Goal: Transaction & Acquisition: Purchase product/service

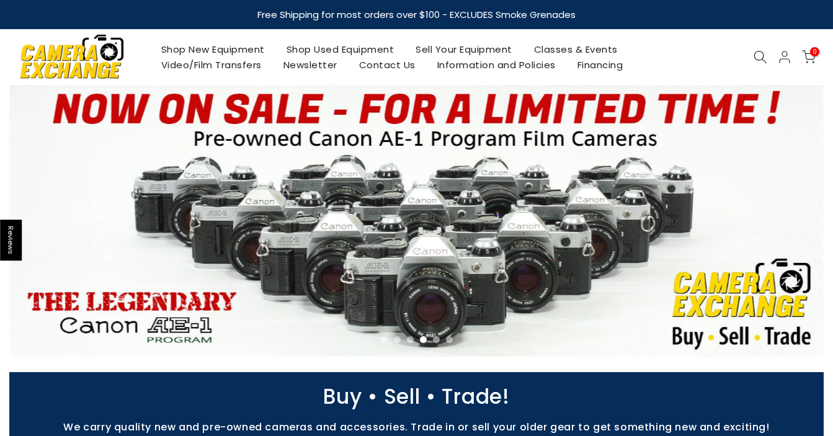
click at [321, 46] on link "Shop Used Equipment" at bounding box center [340, 50] width 130 height 16
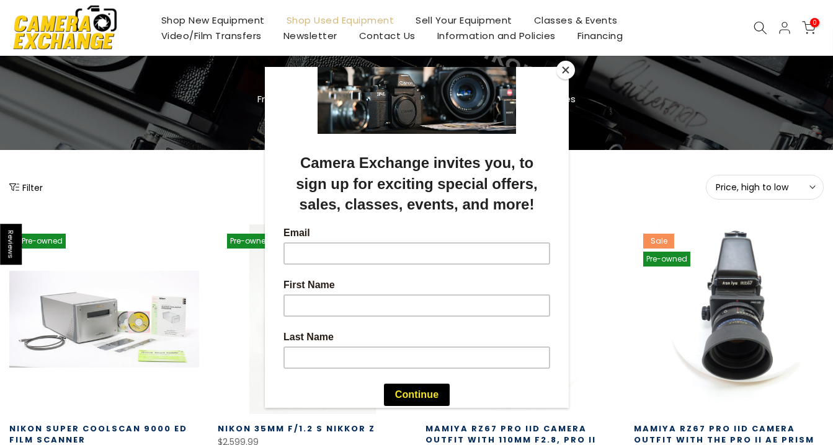
scroll to position [63, 0]
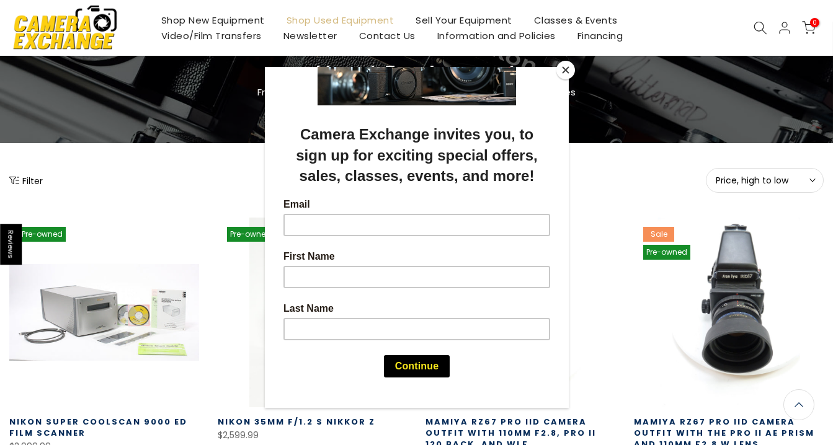
click at [561, 65] on button "Close" at bounding box center [565, 70] width 19 height 19
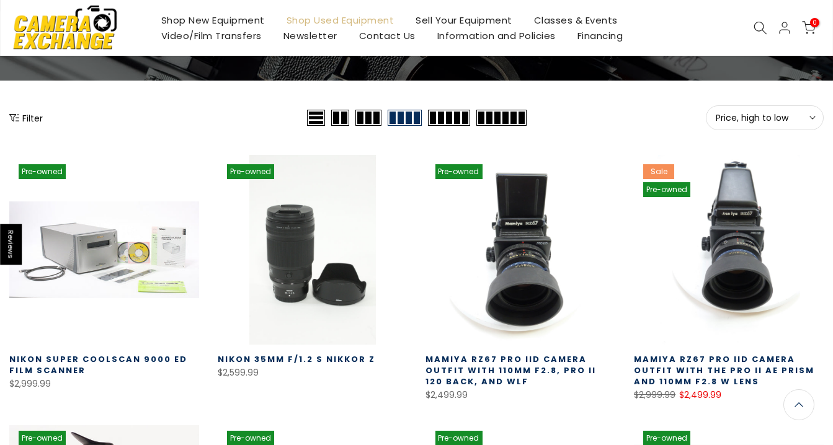
scroll to position [127, 0]
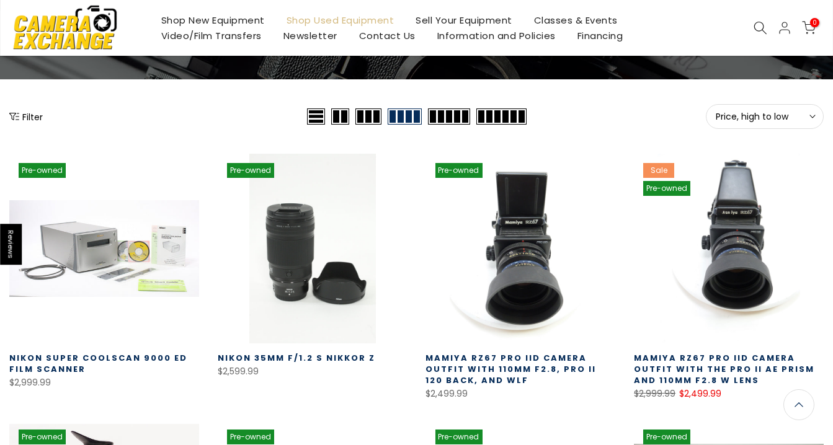
click at [802, 113] on span "Price, high to low" at bounding box center [765, 116] width 98 height 11
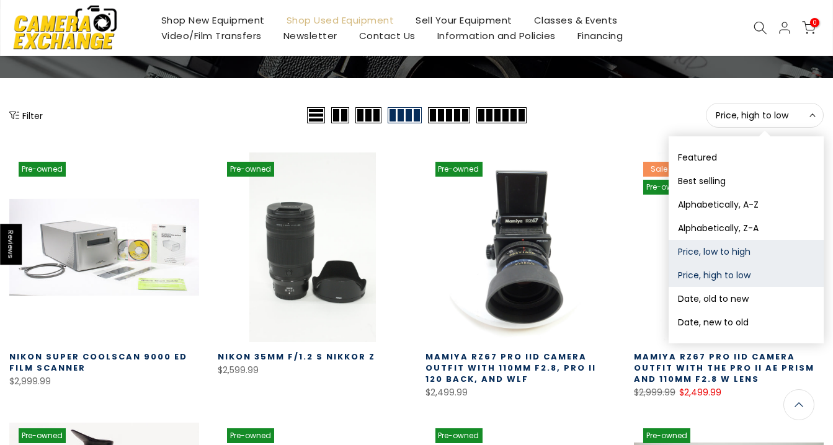
scroll to position [125, 0]
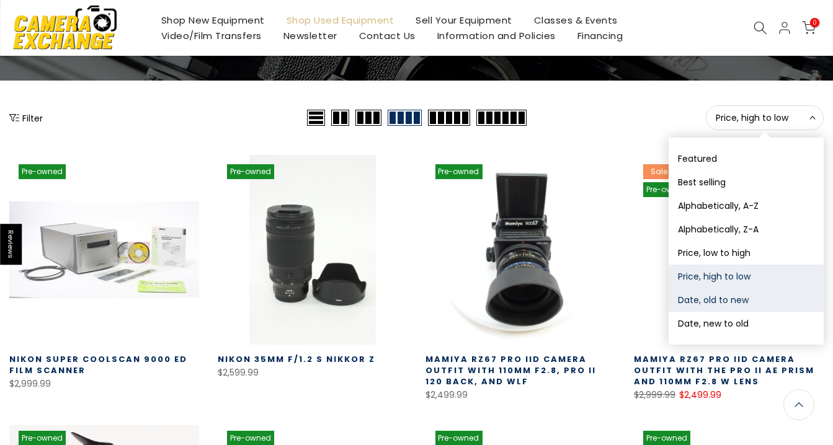
click at [734, 301] on button "Date, old to new" at bounding box center [745, 300] width 155 height 24
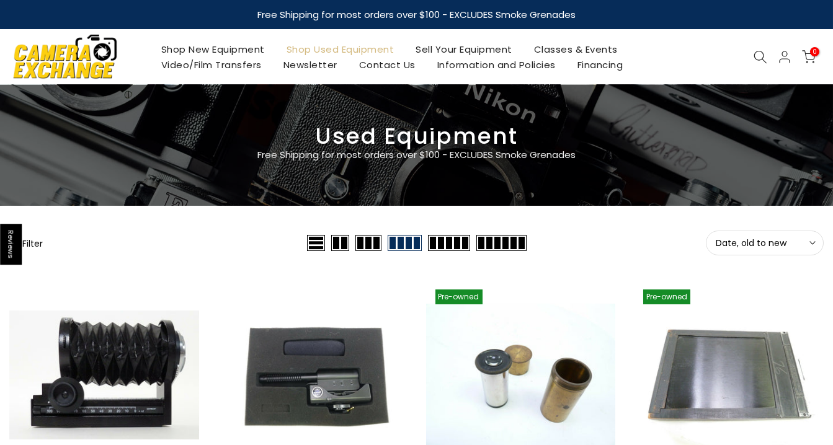
click at [729, 239] on span "Date, old to new" at bounding box center [765, 243] width 98 height 11
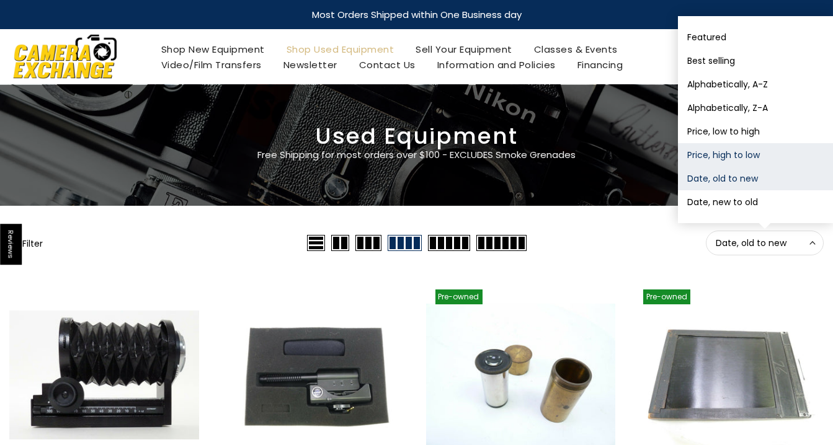
click at [718, 152] on button "Price, high to low" at bounding box center [755, 155] width 155 height 24
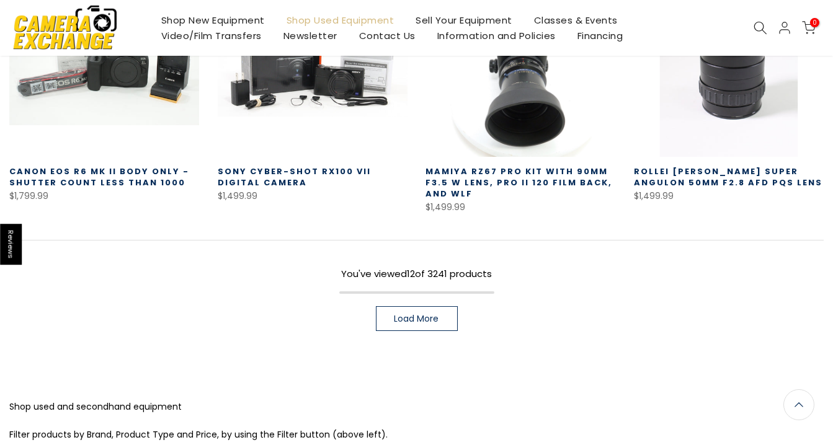
scroll to position [934, 0]
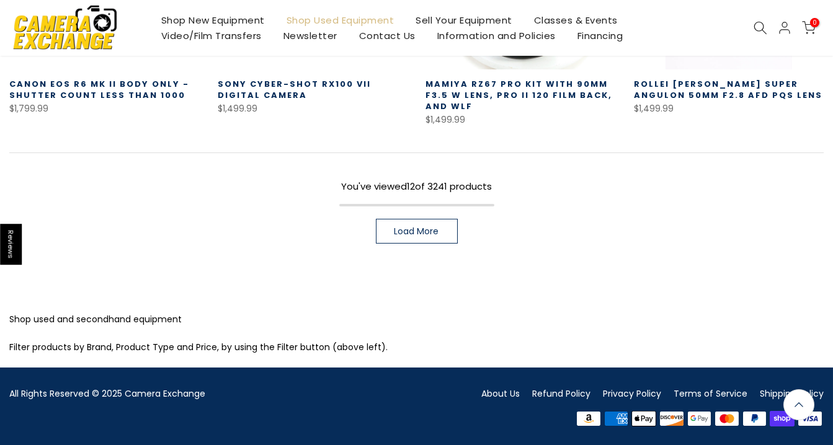
click at [441, 236] on link "Load More" at bounding box center [417, 231] width 82 height 25
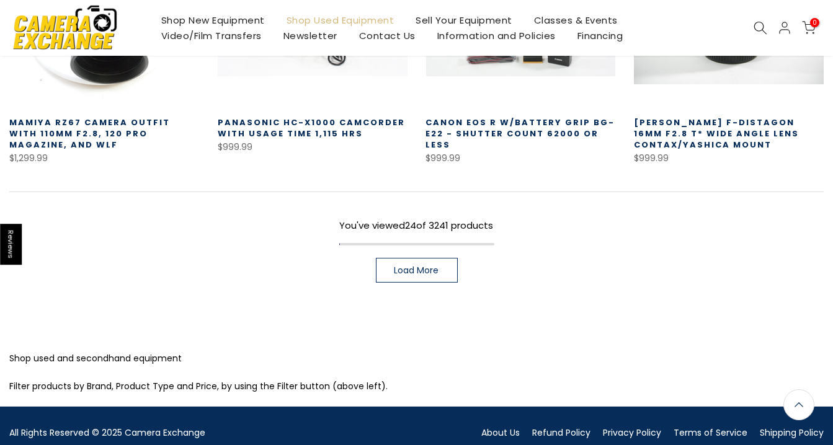
scroll to position [1734, 0]
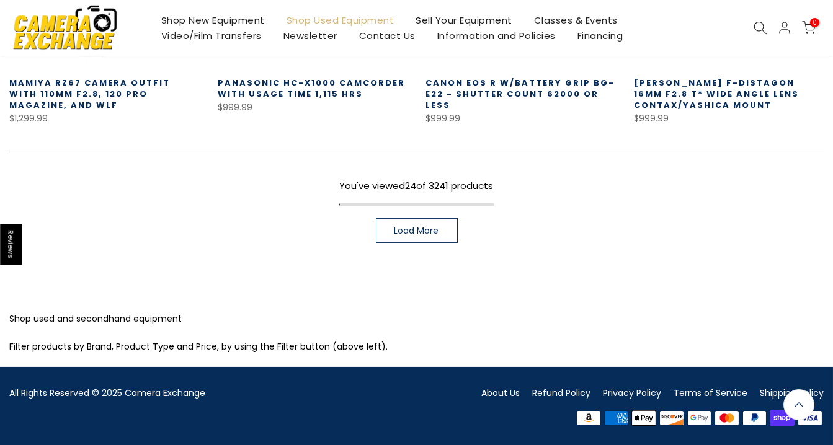
click at [427, 237] on link "Load More" at bounding box center [417, 230] width 82 height 25
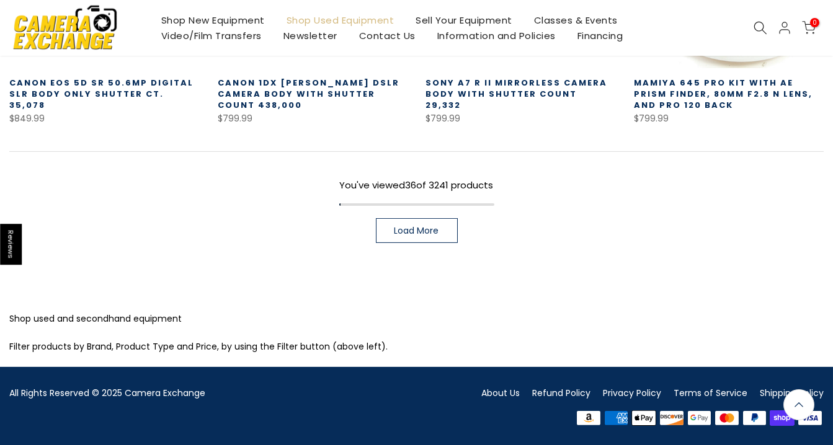
scroll to position [2533, 0]
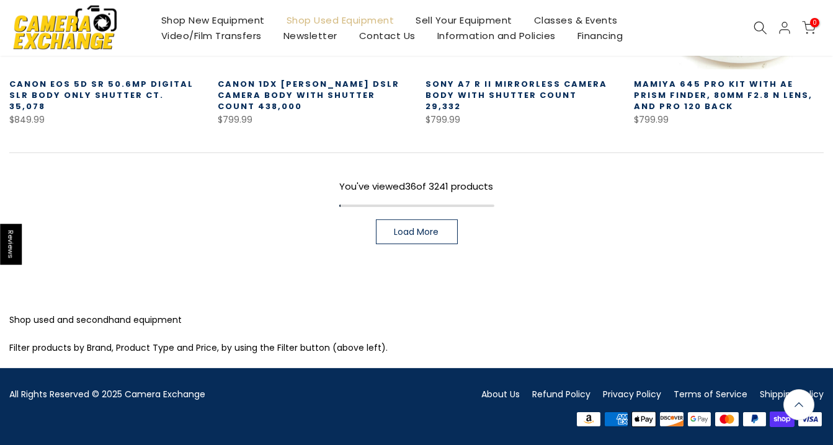
click at [436, 236] on link "Load More" at bounding box center [417, 232] width 82 height 25
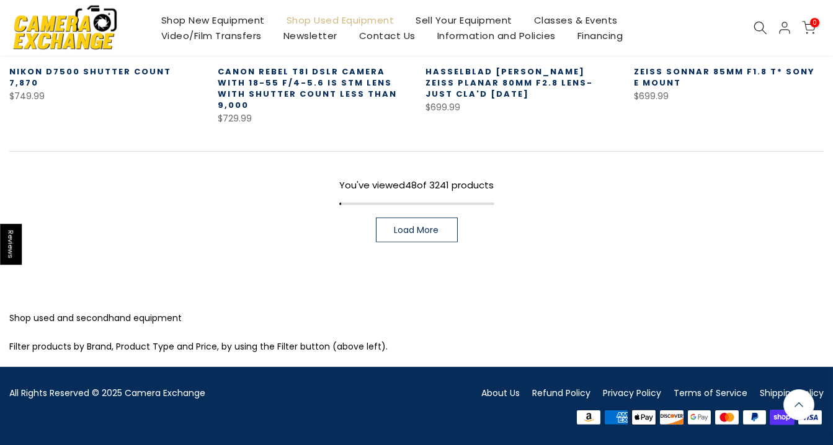
click at [436, 234] on span "Load More" at bounding box center [416, 230] width 45 height 9
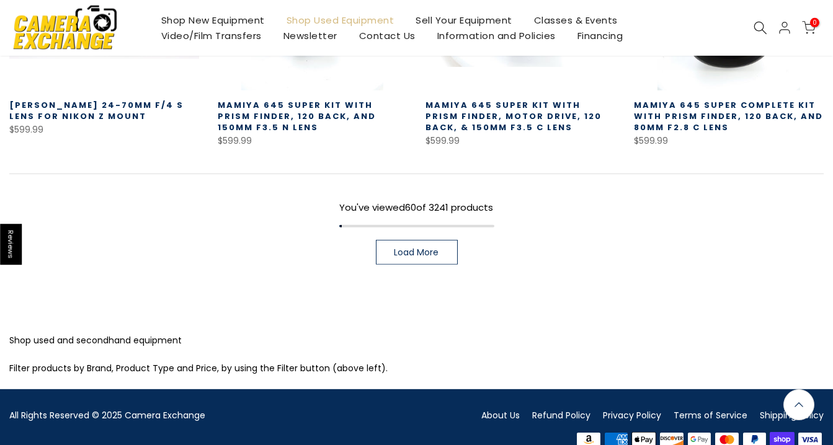
scroll to position [4145, 0]
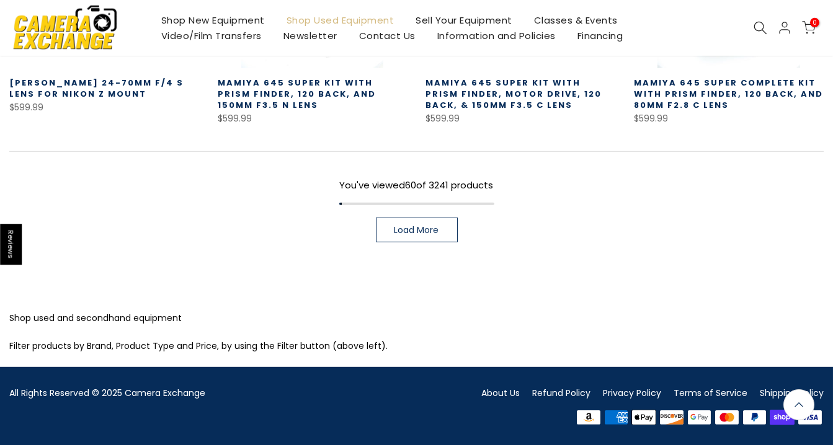
click at [428, 221] on link "Load More" at bounding box center [417, 230] width 82 height 25
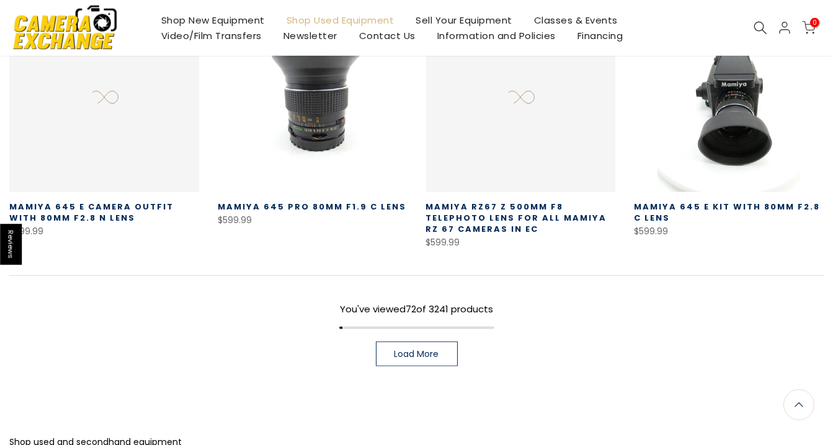
scroll to position [4934, 0]
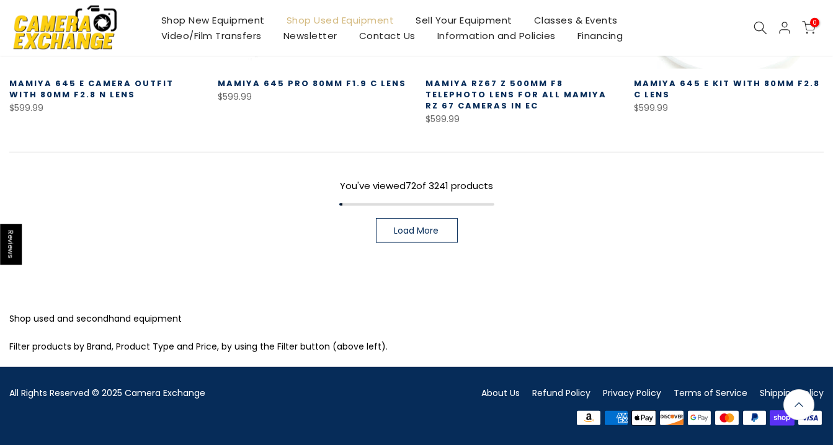
click at [414, 229] on span "Load More" at bounding box center [416, 230] width 45 height 9
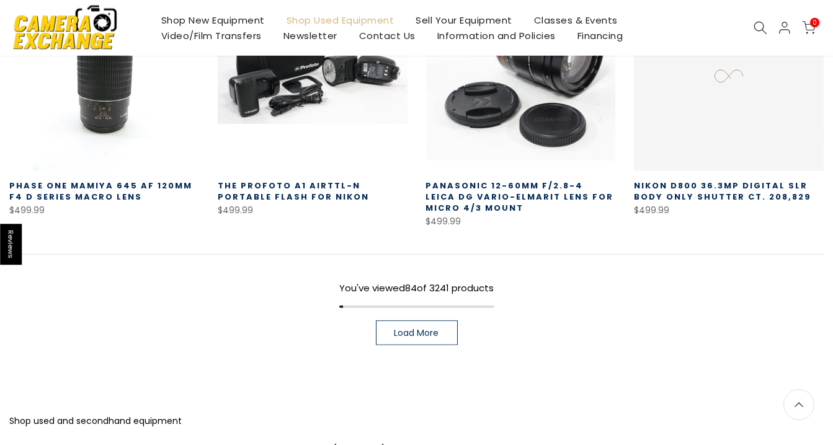
scroll to position [5730, 0]
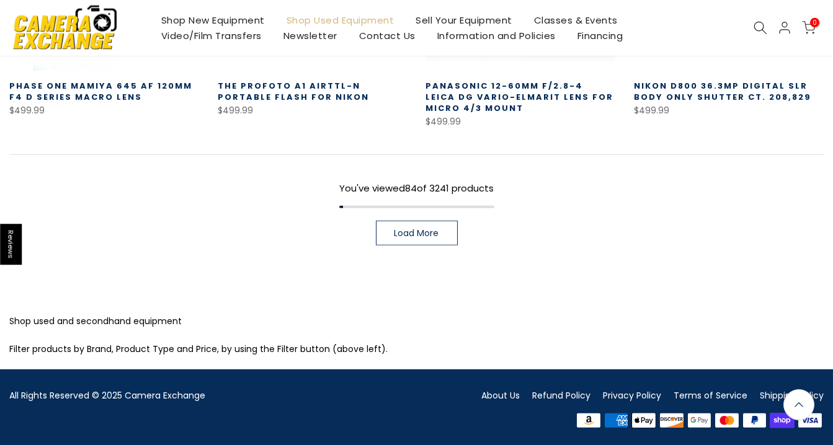
click at [421, 239] on link "Load More" at bounding box center [417, 233] width 82 height 25
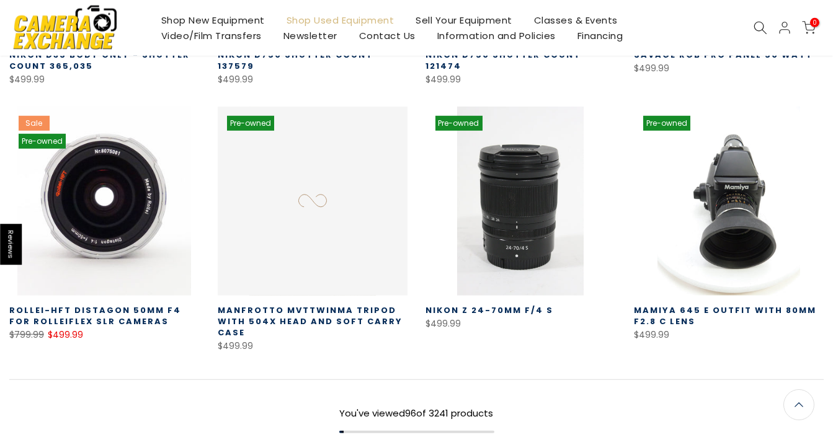
scroll to position [6521, 0]
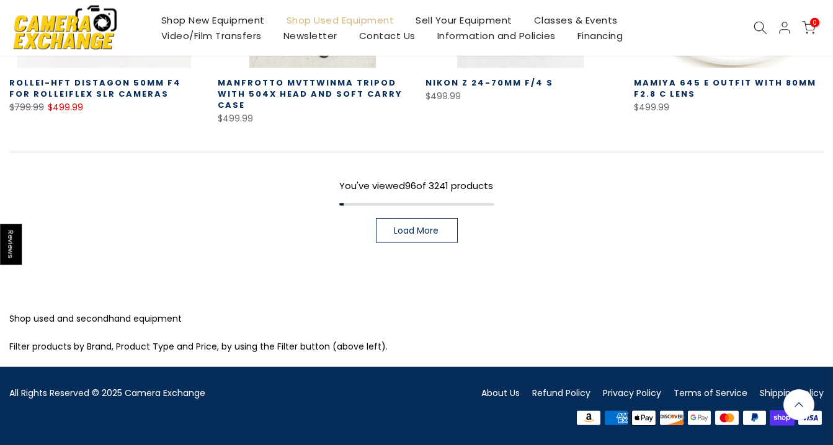
click at [441, 235] on link "Load More" at bounding box center [417, 230] width 82 height 25
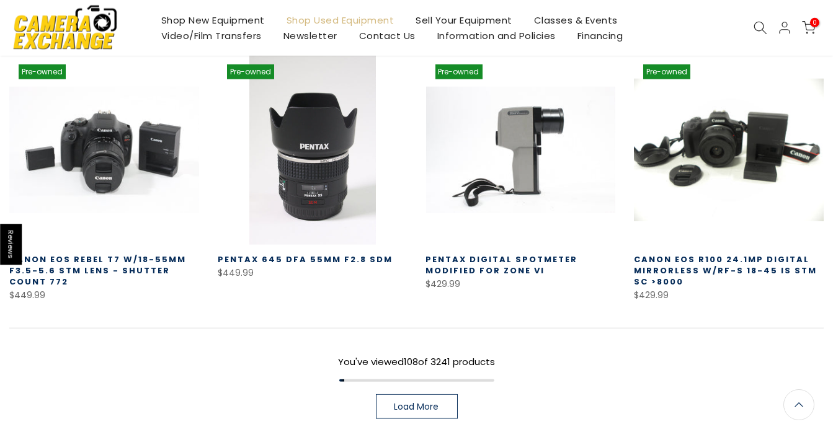
scroll to position [7147, 0]
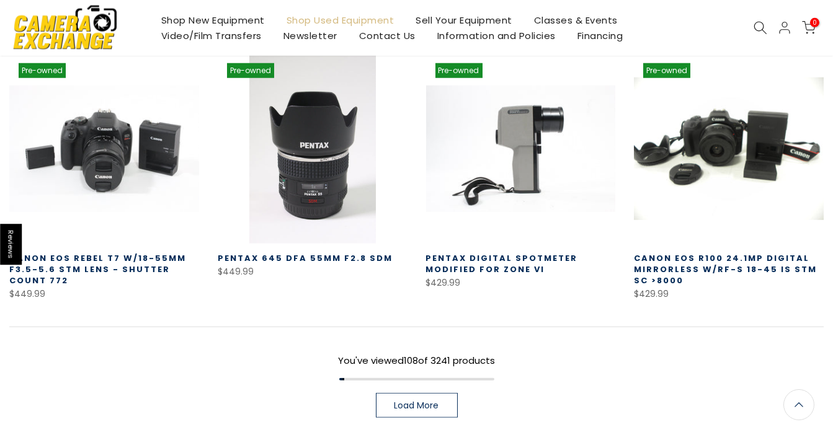
click at [429, 401] on span "Load More" at bounding box center [416, 405] width 45 height 9
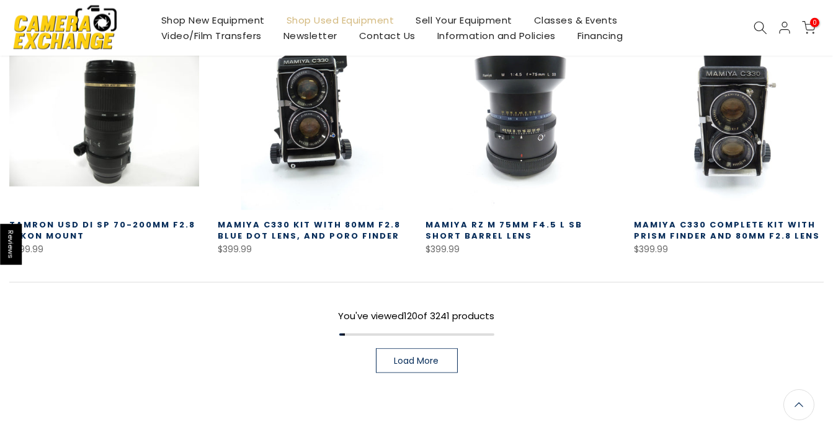
scroll to position [7994, 0]
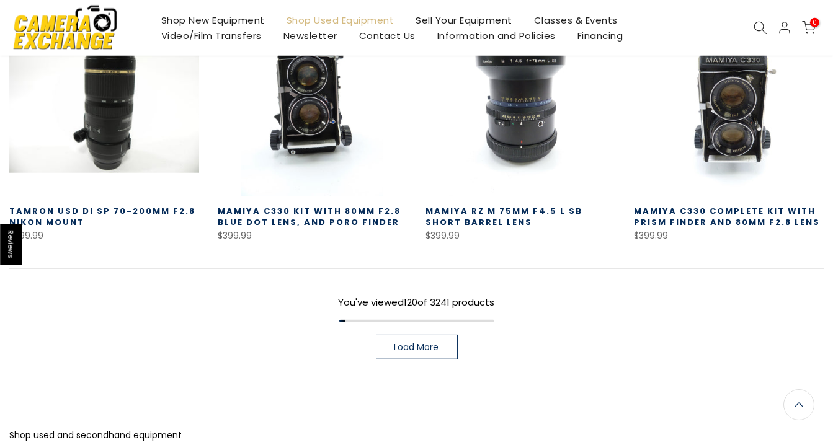
click at [442, 335] on link "Load More" at bounding box center [417, 347] width 82 height 25
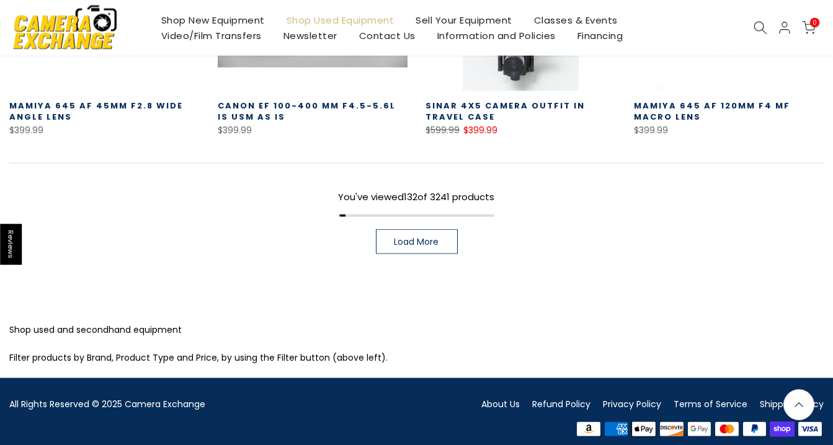
scroll to position [8889, 0]
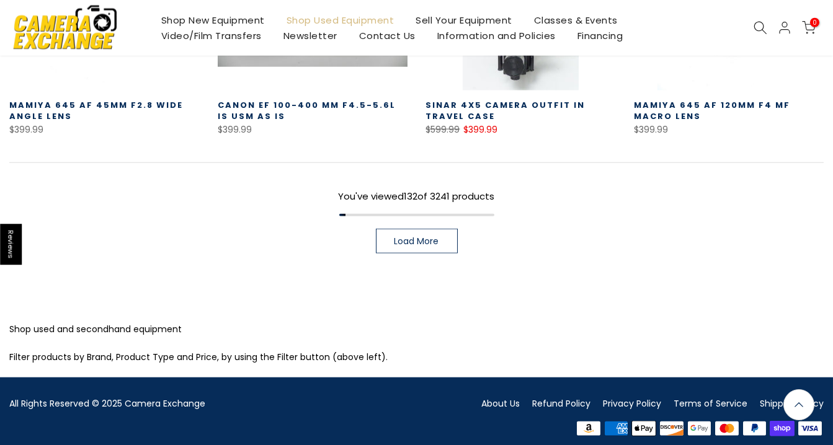
click at [437, 237] on span "Load More" at bounding box center [416, 241] width 45 height 9
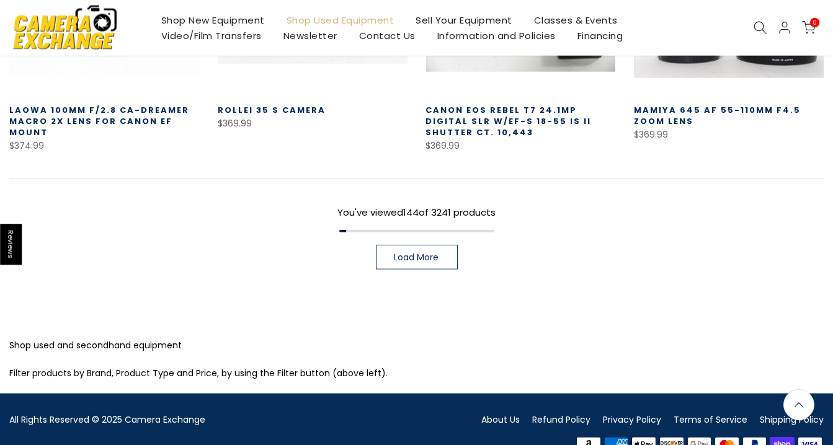
scroll to position [9677, 0]
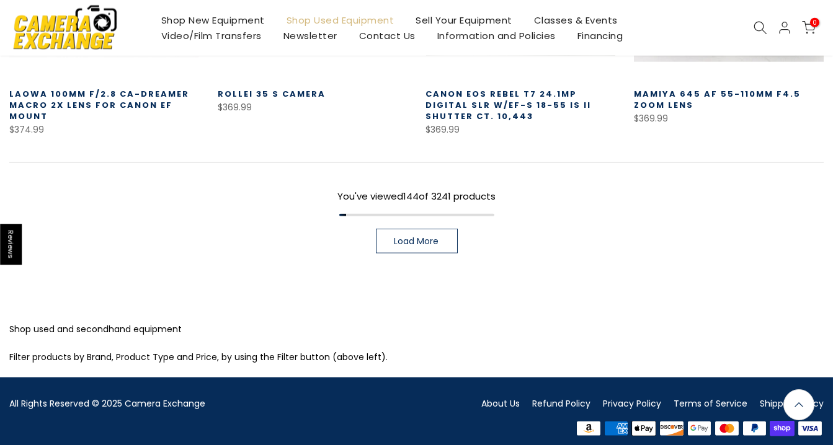
click at [435, 237] on span "Load More" at bounding box center [416, 241] width 45 height 9
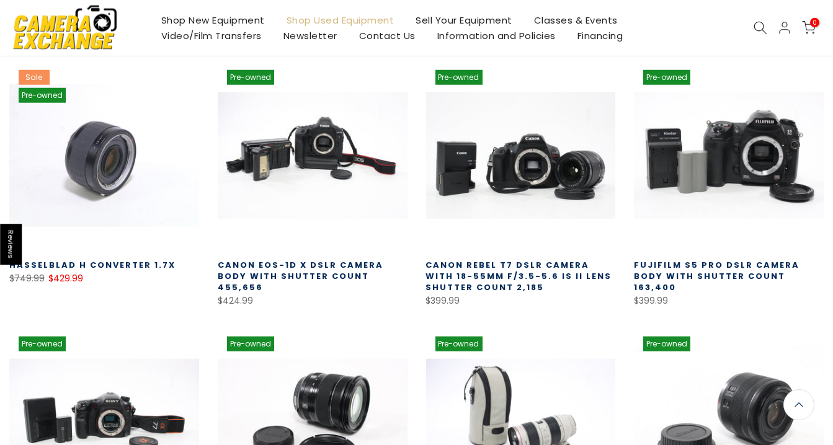
scroll to position [7408, 0]
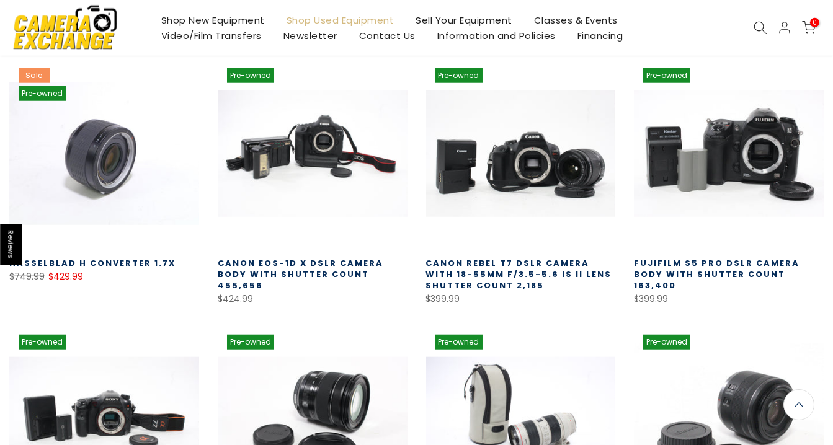
click at [522, 266] on link "Canon Rebel T7 DSLR Camera with 18-55mm f/3.5-5.6 IS II Lens Shutter Count 2,185" at bounding box center [519, 274] width 186 height 34
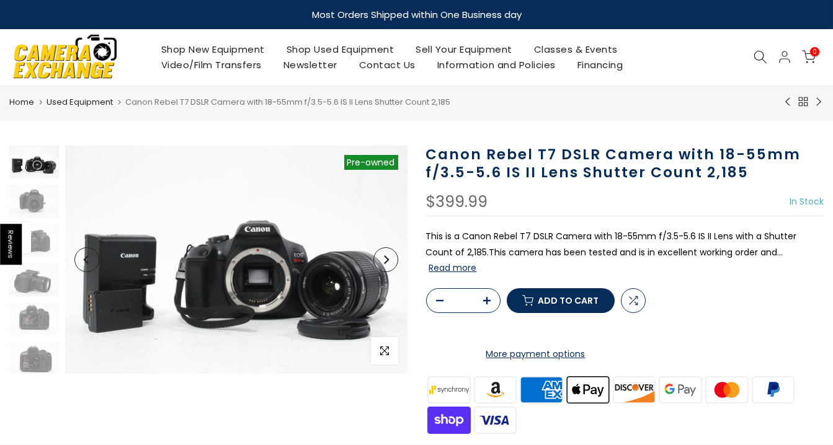
click at [477, 262] on button "Read more" at bounding box center [453, 267] width 48 height 11
click at [384, 357] on span "button" at bounding box center [384, 350] width 27 height 27
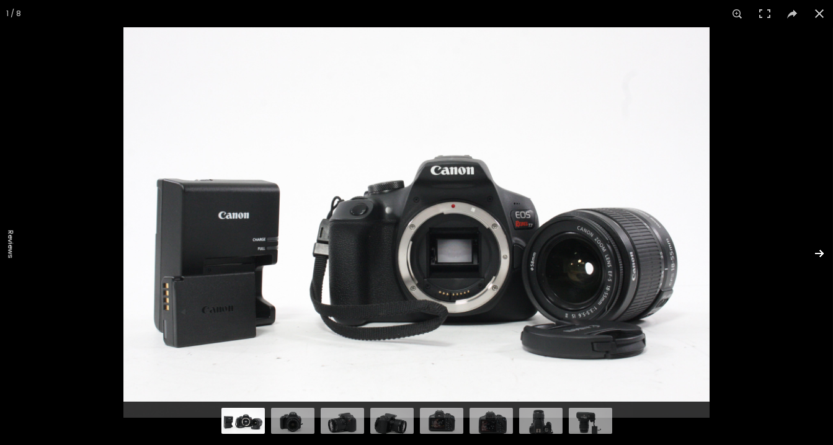
click at [817, 252] on button at bounding box center [810, 254] width 43 height 62
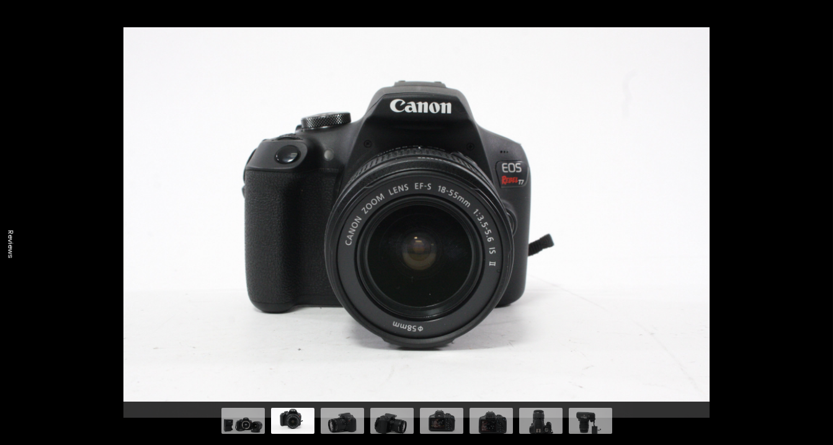
click at [817, 254] on button at bounding box center [810, 254] width 43 height 62
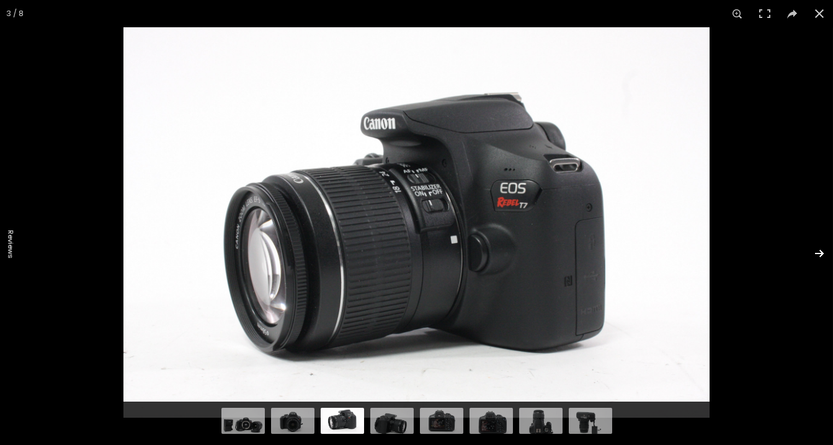
click at [817, 252] on button at bounding box center [810, 254] width 43 height 62
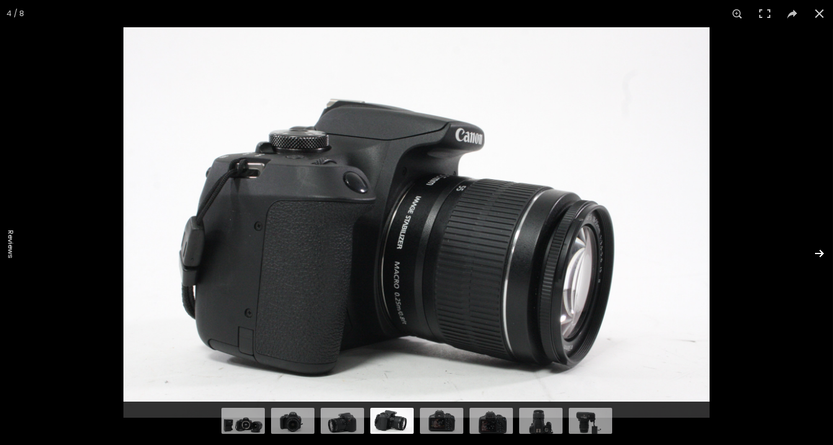
click at [819, 257] on button at bounding box center [810, 254] width 43 height 62
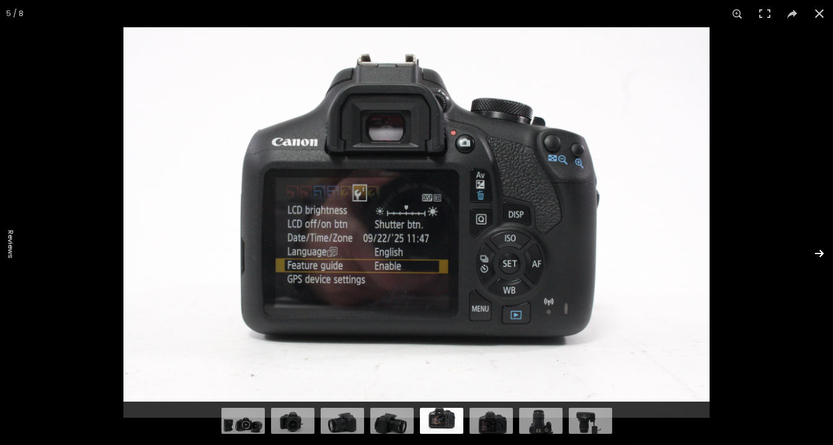
click at [819, 252] on button at bounding box center [810, 254] width 43 height 62
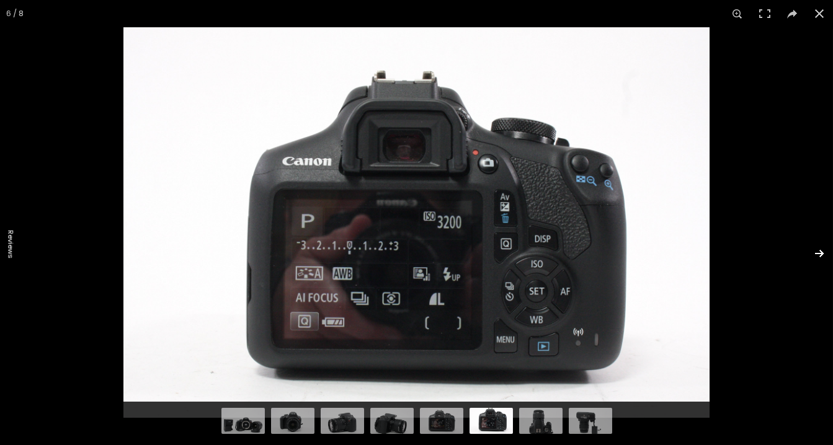
click at [819, 255] on button at bounding box center [810, 254] width 43 height 62
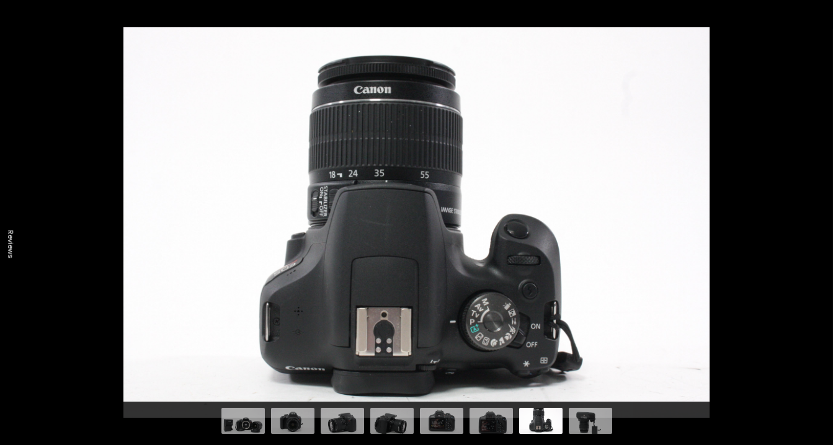
click at [819, 255] on button at bounding box center [810, 254] width 43 height 62
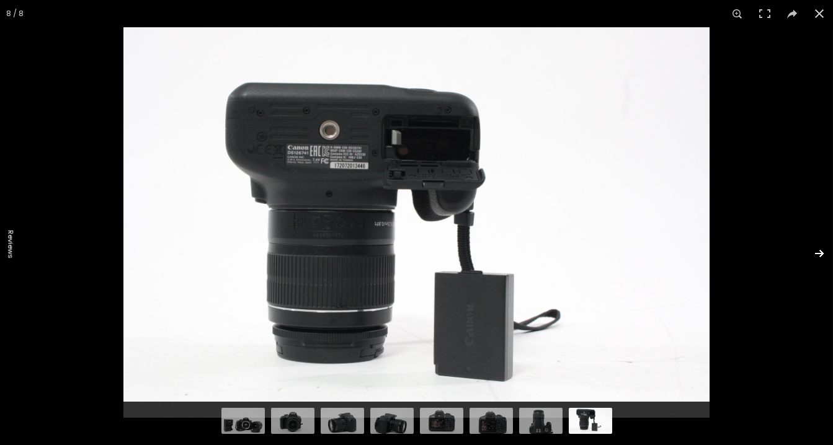
click at [816, 252] on button at bounding box center [810, 254] width 43 height 62
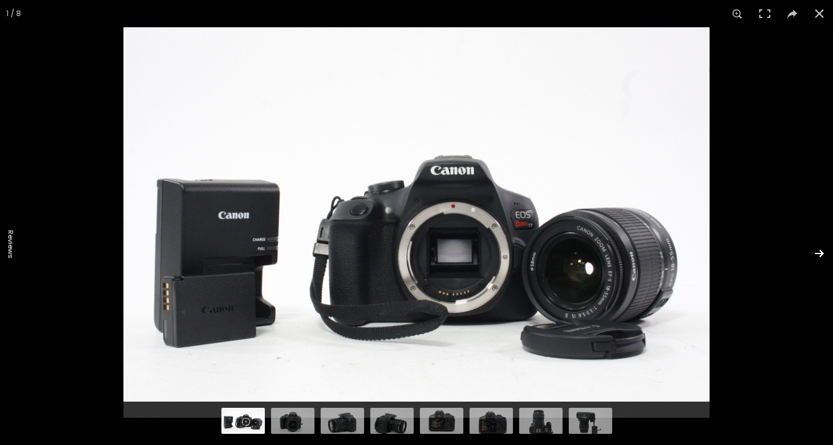
click at [817, 252] on button at bounding box center [810, 254] width 43 height 62
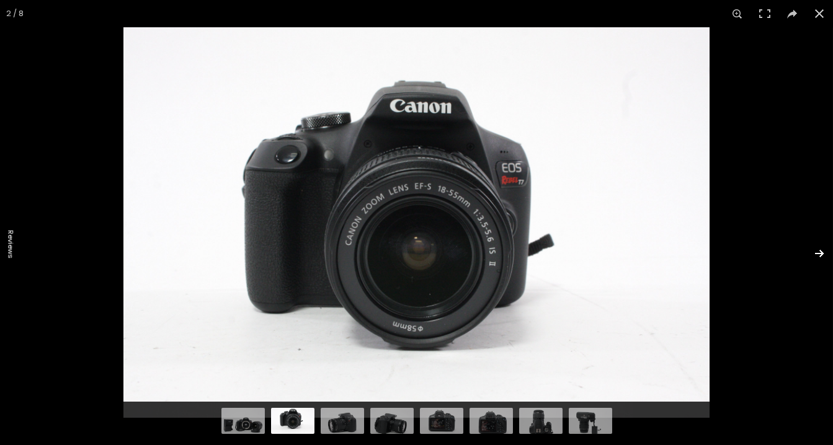
click at [817, 252] on button at bounding box center [810, 254] width 43 height 62
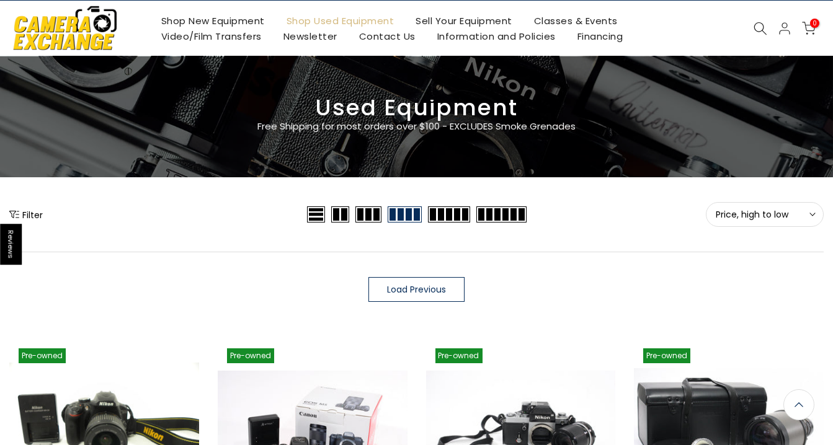
scroll to position [24, 0]
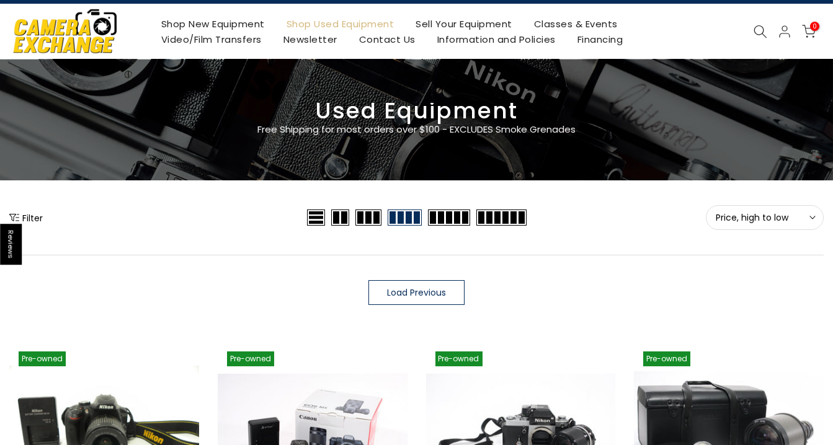
click at [427, 288] on span "Load Previous" at bounding box center [416, 292] width 59 height 9
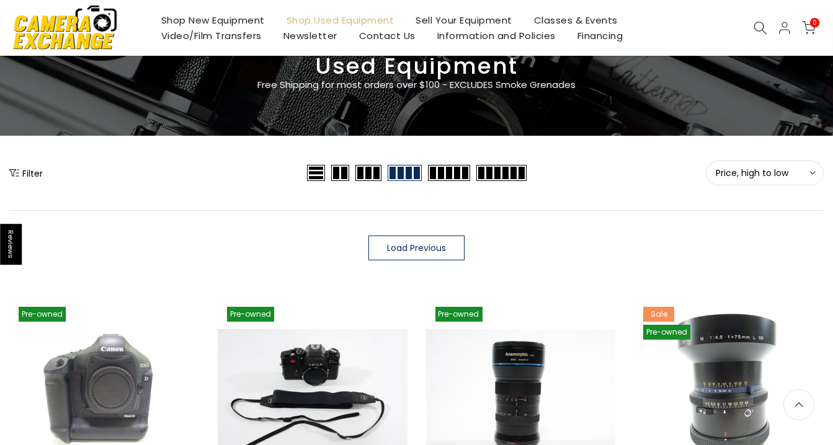
scroll to position [69, 0]
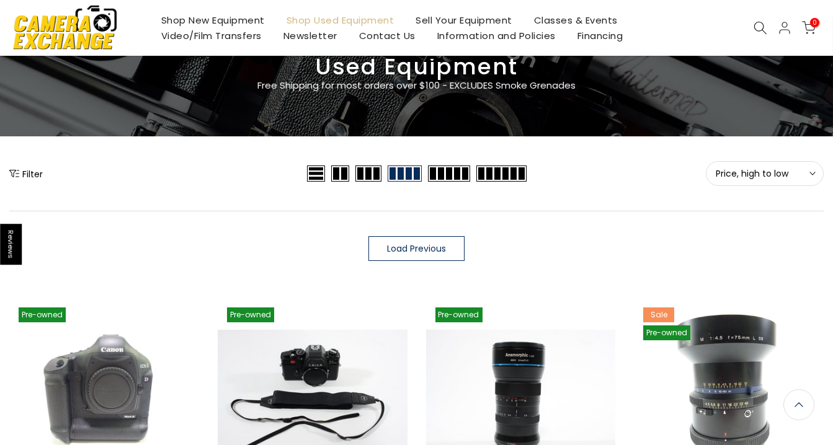
click at [420, 244] on span "Load Previous" at bounding box center [416, 248] width 59 height 9
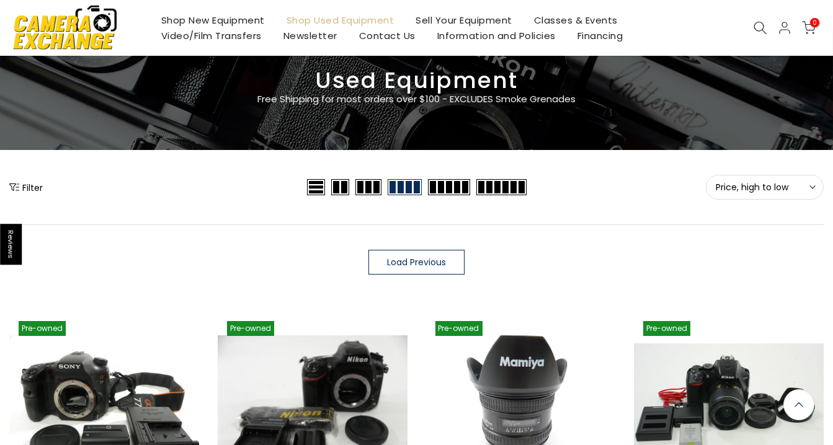
scroll to position [51, 0]
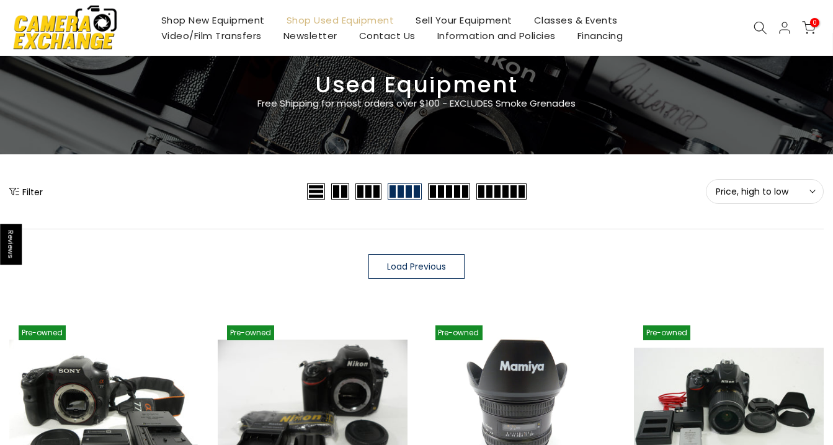
click at [429, 265] on span "Load Previous" at bounding box center [416, 266] width 59 height 9
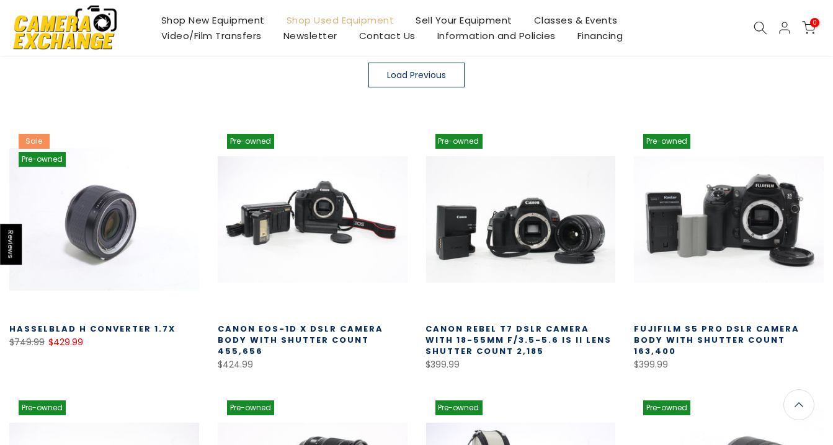
scroll to position [241, 0]
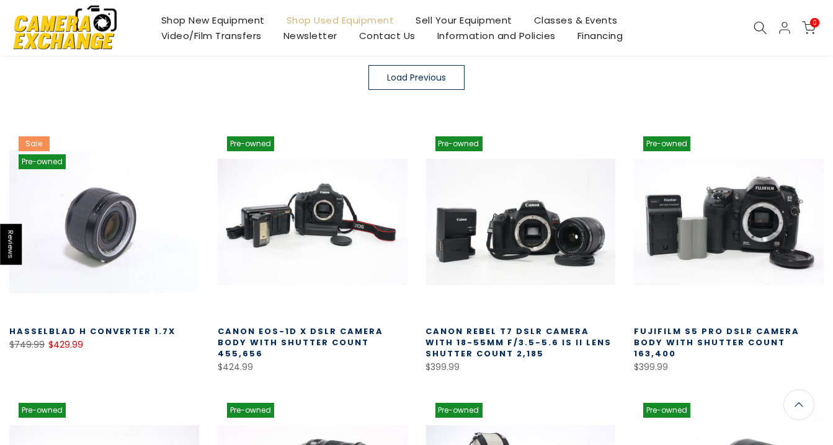
click at [416, 73] on span "Load Previous" at bounding box center [416, 77] width 59 height 9
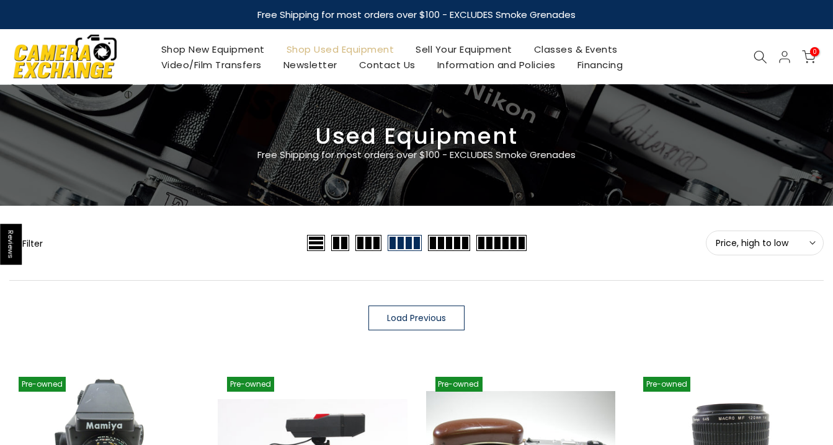
click at [37, 243] on button "Filter" at bounding box center [25, 243] width 33 height 12
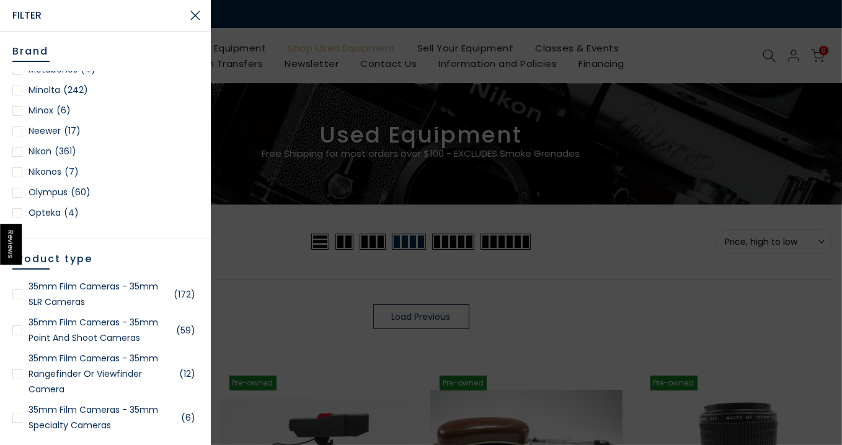
scroll to position [1010, 0]
click at [19, 153] on div at bounding box center [17, 154] width 10 height 10
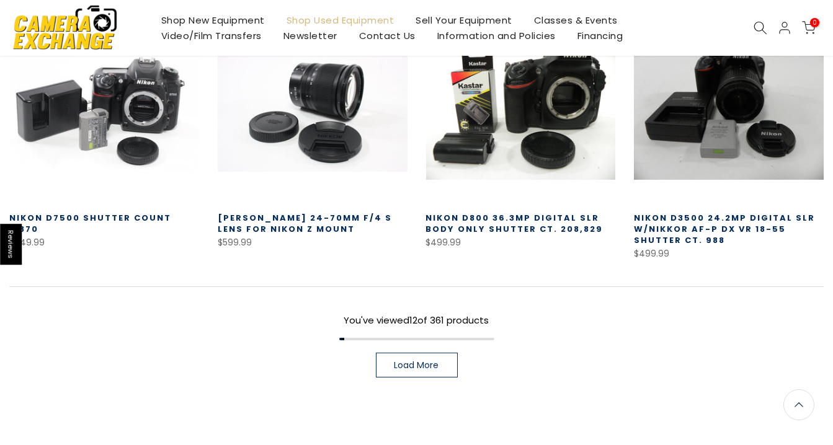
scroll to position [983, 0]
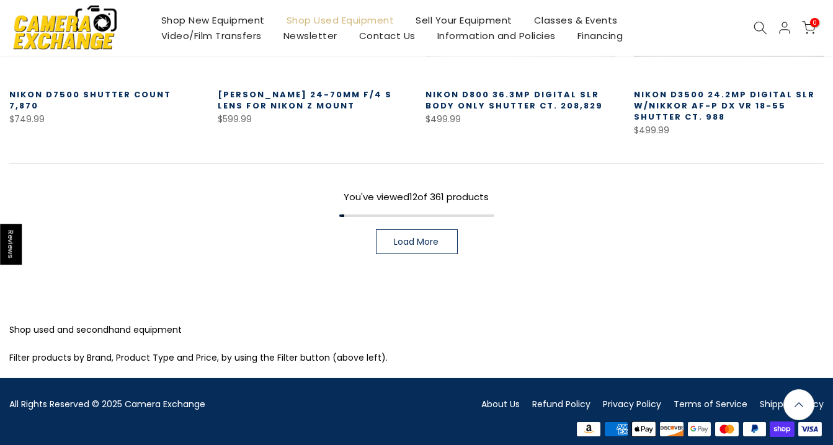
click at [419, 238] on span "Load More" at bounding box center [416, 242] width 45 height 9
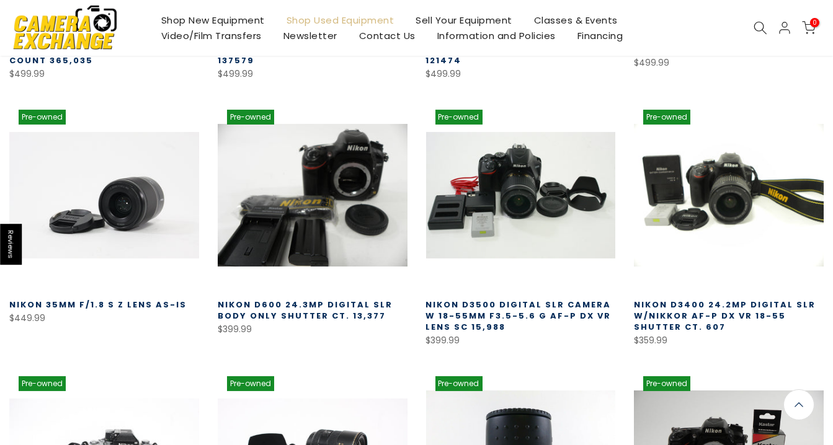
scroll to position [1294, 0]
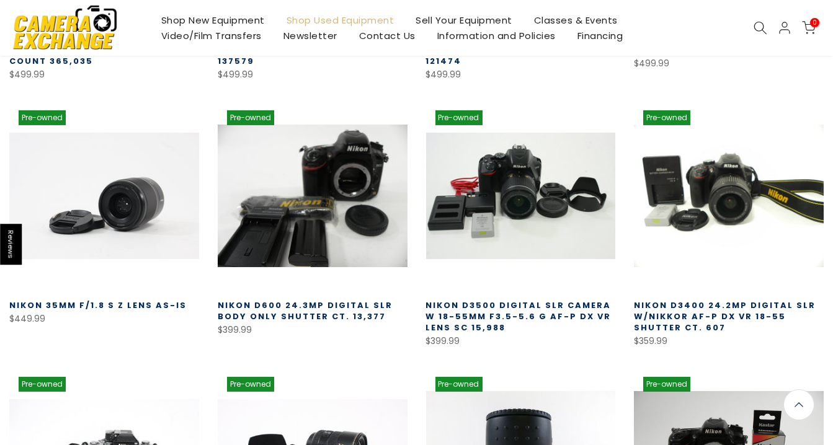
click at [667, 308] on link "Nikon D3400 24.2mp Digital SLR w/Nikkor AF-P DX VR 18-55 Shutter ct. 607" at bounding box center [725, 317] width 182 height 34
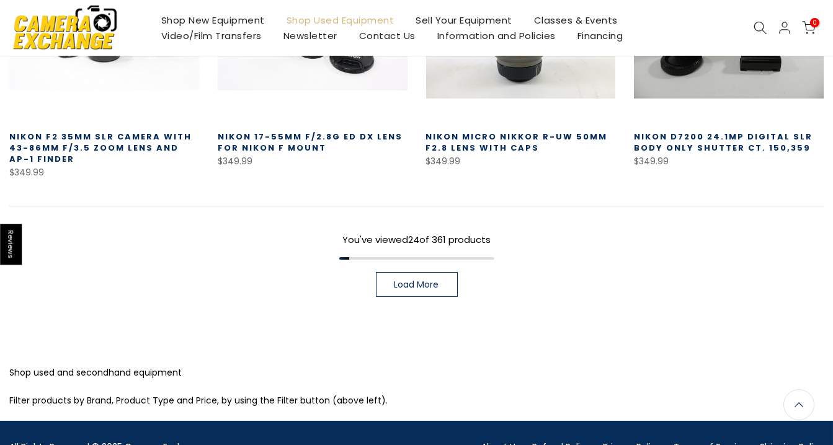
scroll to position [1729, 0]
click at [411, 280] on span "Load More" at bounding box center [416, 284] width 45 height 9
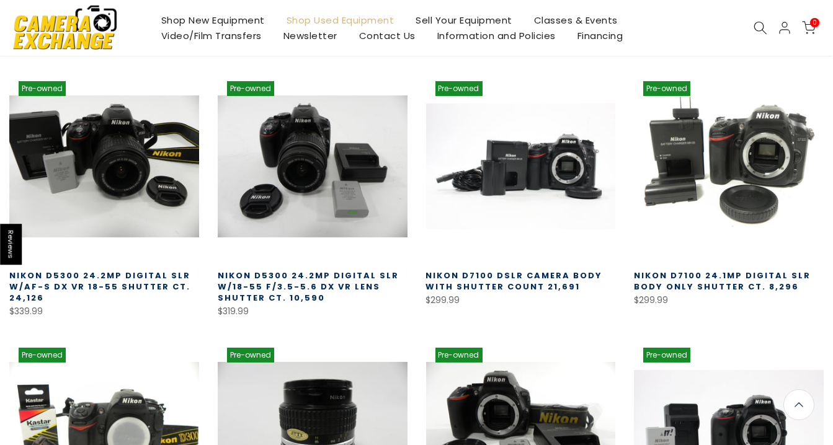
scroll to position [1856, 0]
click at [684, 272] on link "Nikon D7100 24.1mp Digital SLR Body Only Shutter Ct. 8,296" at bounding box center [722, 281] width 177 height 23
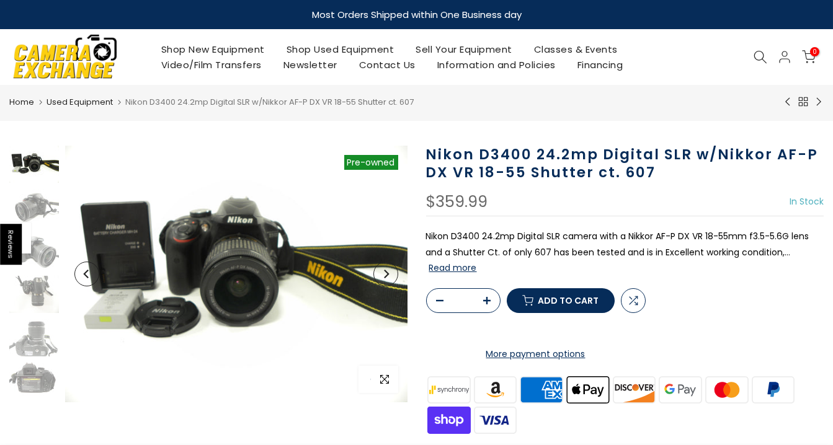
click at [384, 375] on icon "button" at bounding box center [384, 380] width 9 height 10
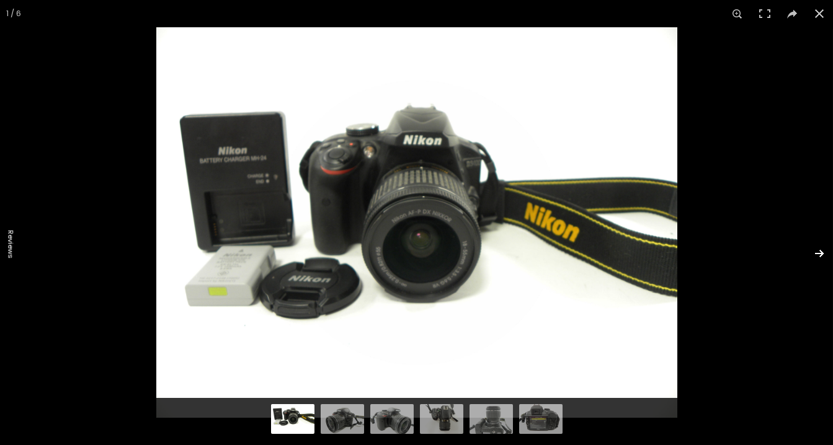
click at [819, 252] on button at bounding box center [810, 254] width 43 height 62
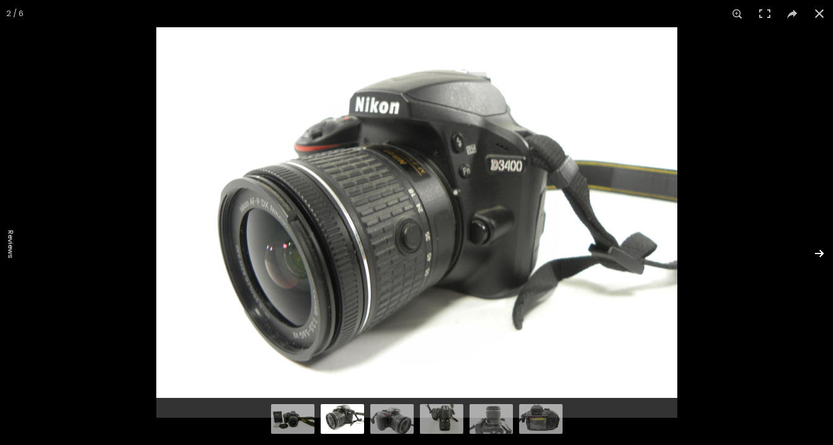
click at [819, 252] on button at bounding box center [810, 254] width 43 height 62
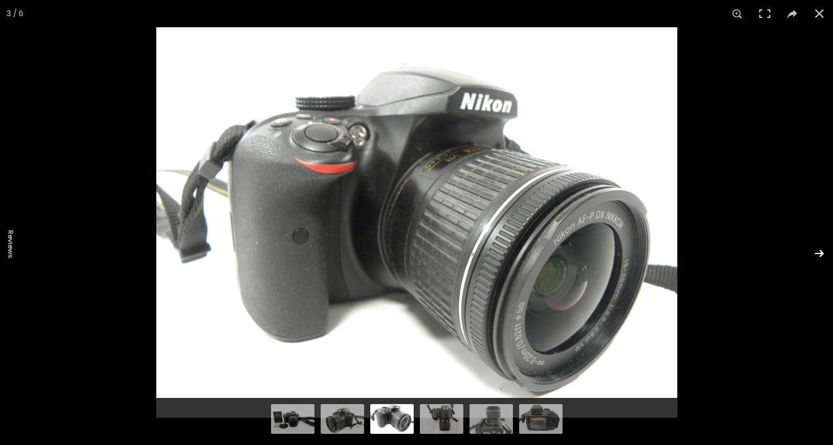
click at [817, 252] on button at bounding box center [810, 254] width 43 height 62
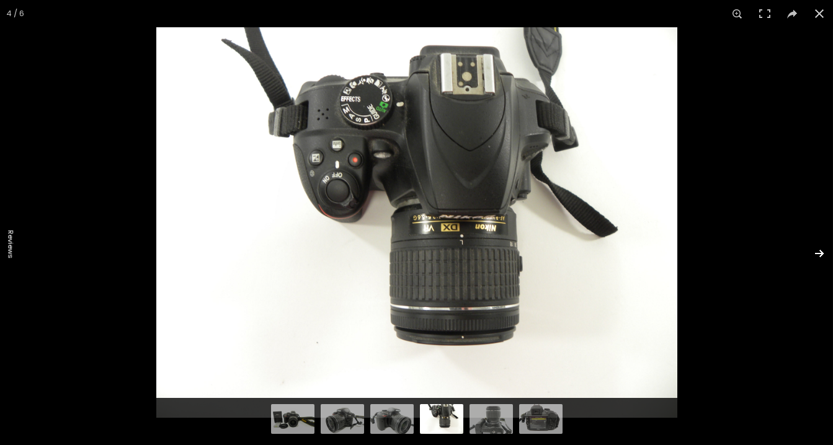
click at [816, 252] on button at bounding box center [810, 254] width 43 height 62
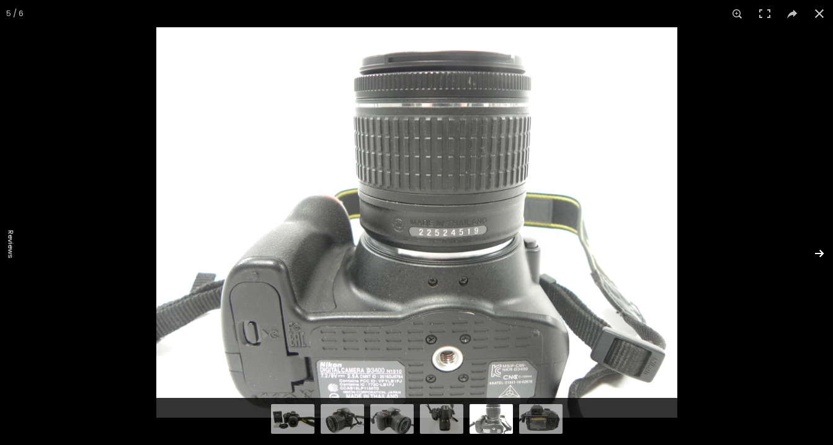
click at [816, 252] on button at bounding box center [810, 254] width 43 height 62
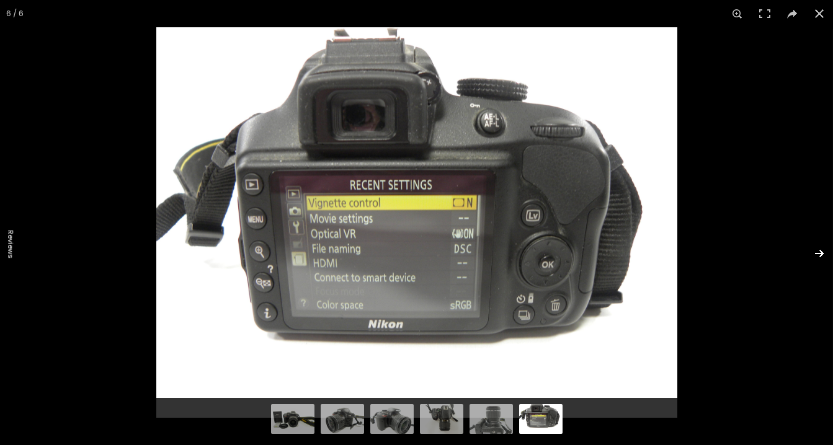
click at [817, 251] on button at bounding box center [810, 254] width 43 height 62
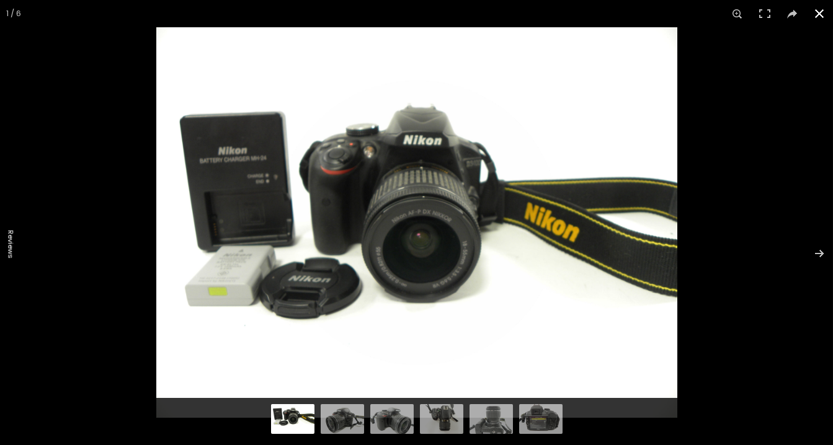
click at [814, 18] on button at bounding box center [819, 13] width 27 height 27
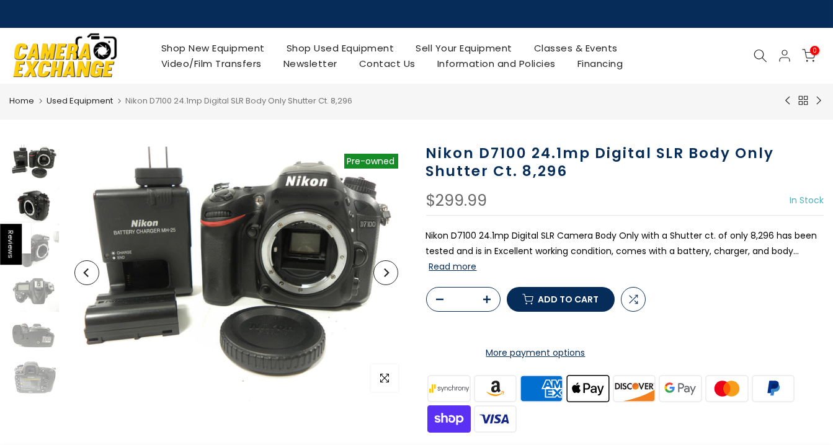
click at [37, 207] on img at bounding box center [34, 206] width 50 height 37
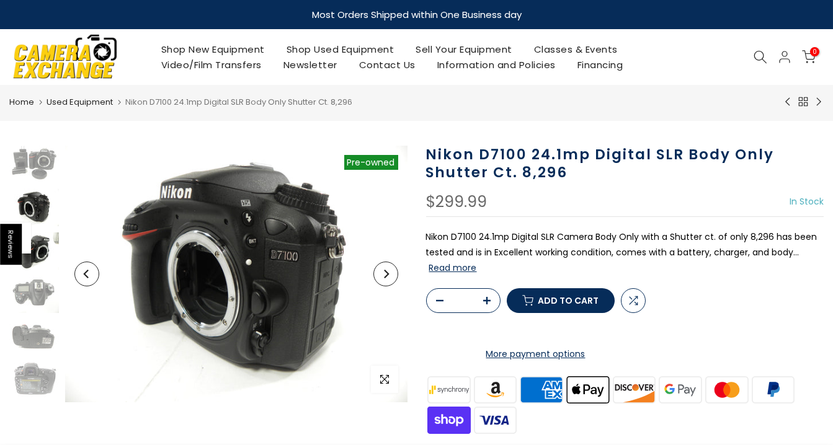
click at [38, 246] on img at bounding box center [34, 251] width 50 height 37
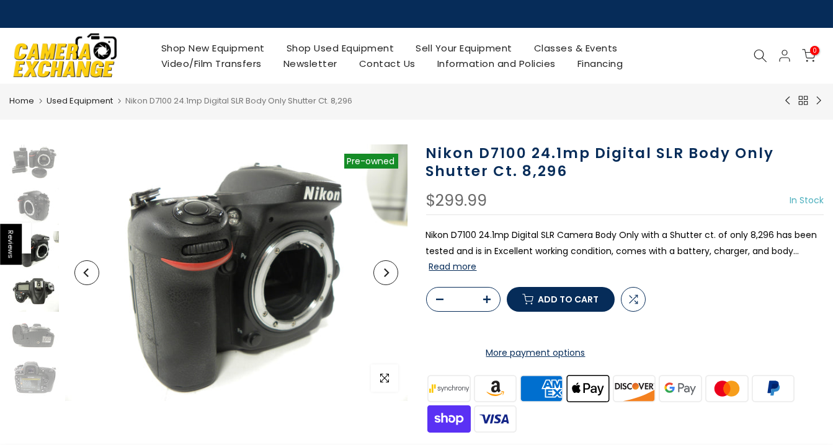
click at [42, 284] on img at bounding box center [34, 293] width 50 height 37
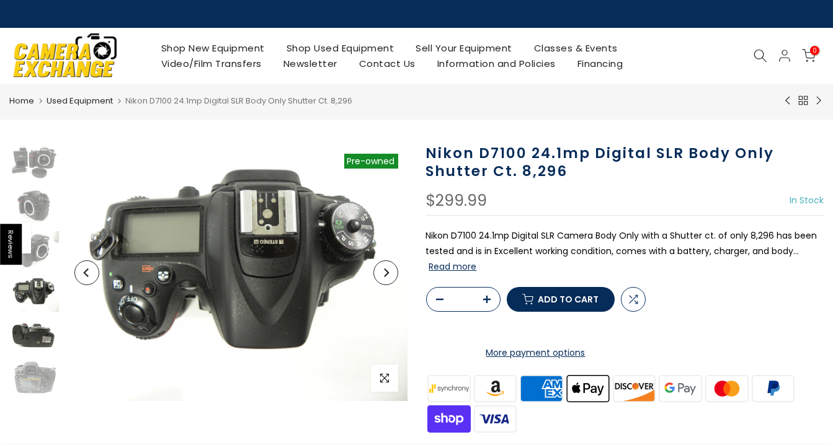
click at [37, 342] on img at bounding box center [34, 336] width 50 height 37
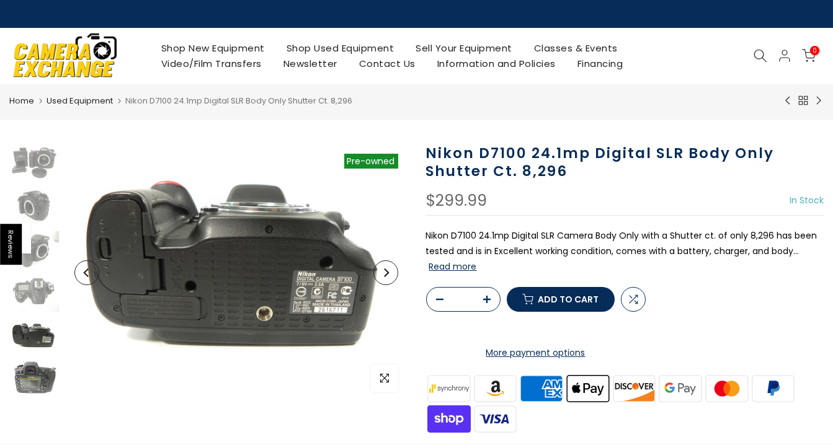
click at [43, 382] on img at bounding box center [34, 380] width 50 height 37
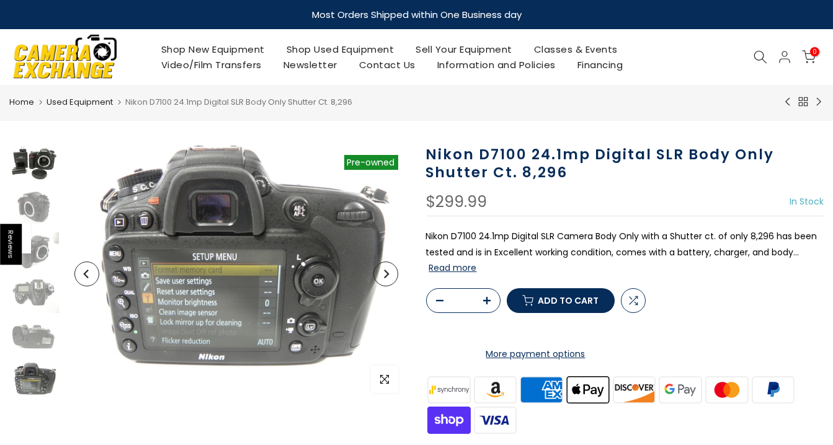
click at [41, 166] on img at bounding box center [34, 164] width 50 height 37
